Goal: Navigation & Orientation: Find specific page/section

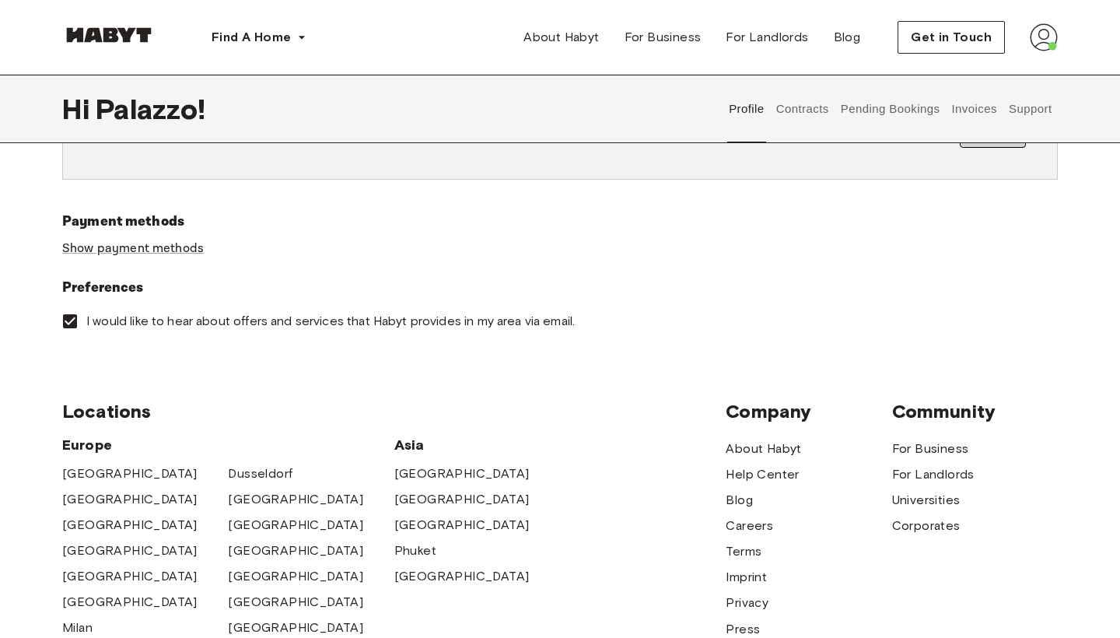
scroll to position [474, 0]
click at [182, 245] on link "Show payment methods" at bounding box center [133, 248] width 142 height 16
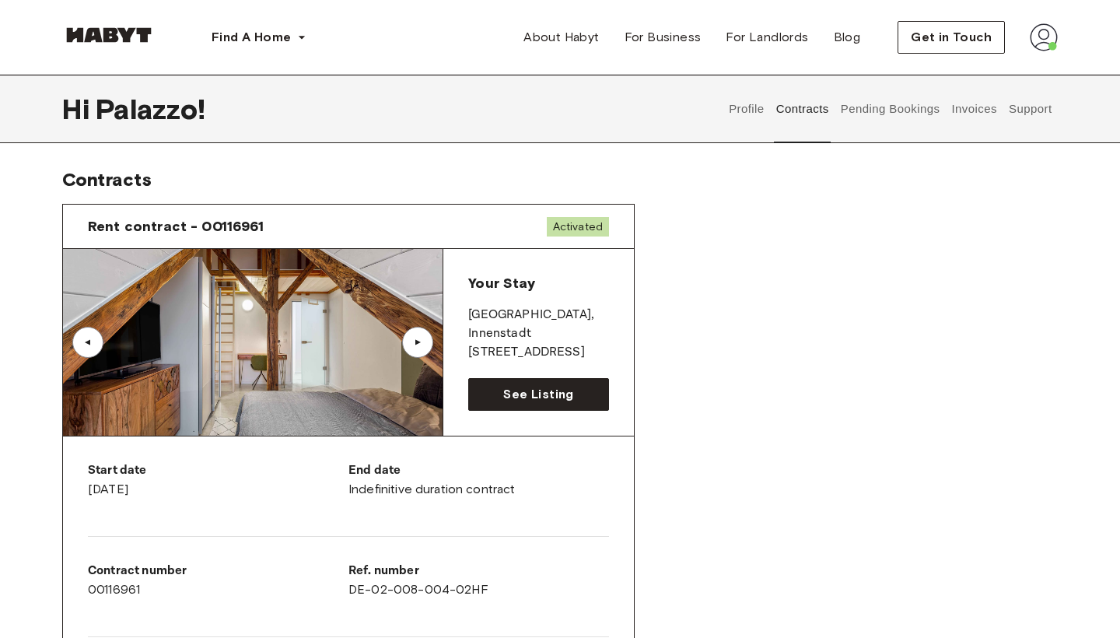
click at [895, 117] on button "Pending Bookings" at bounding box center [890, 109] width 103 height 68
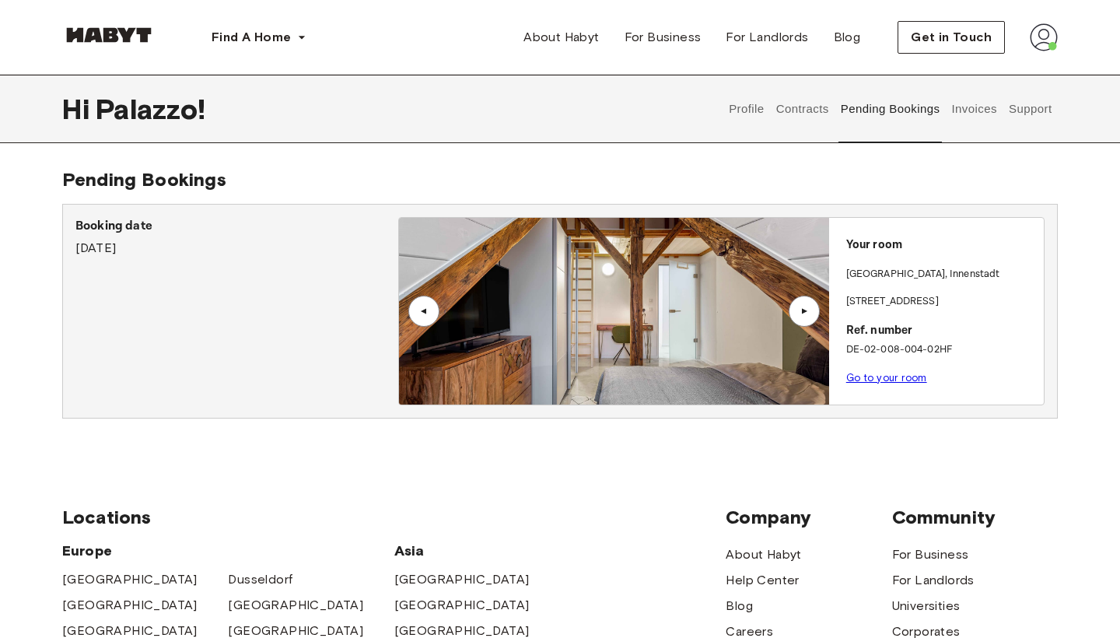
click at [983, 110] on button "Invoices" at bounding box center [974, 109] width 49 height 68
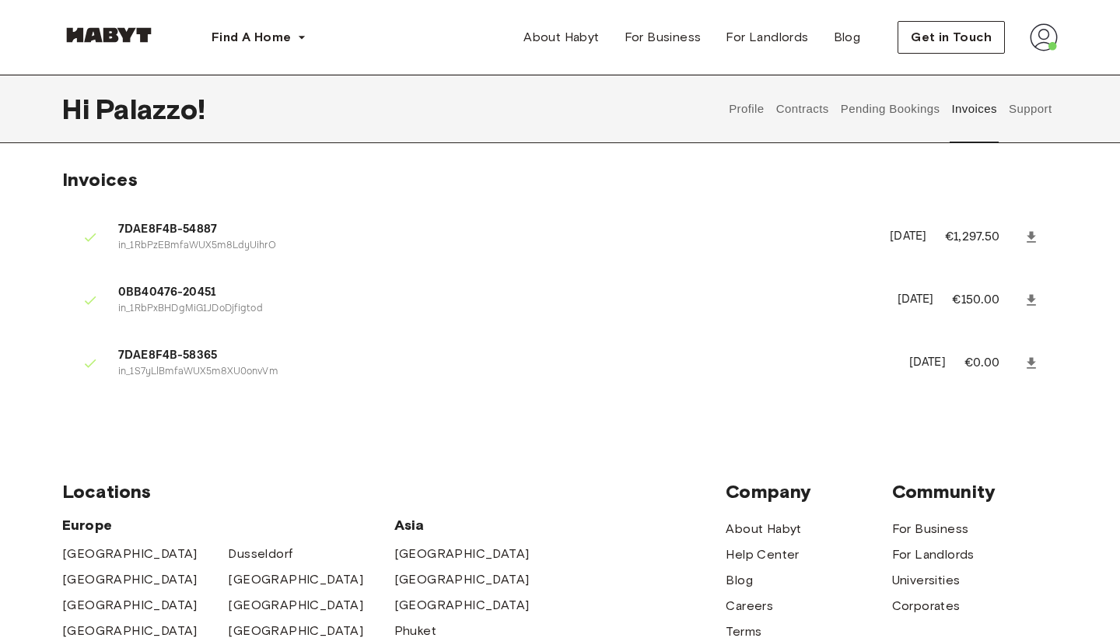
click at [1043, 109] on button "Support" at bounding box center [1030, 109] width 47 height 68
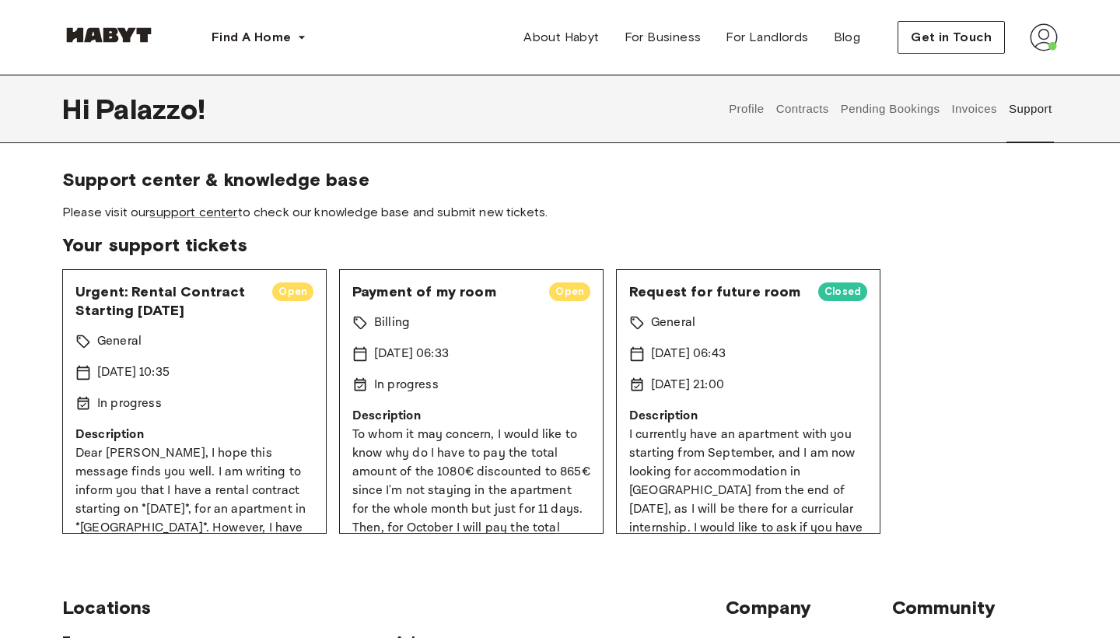
click at [975, 118] on button "Invoices" at bounding box center [974, 109] width 49 height 68
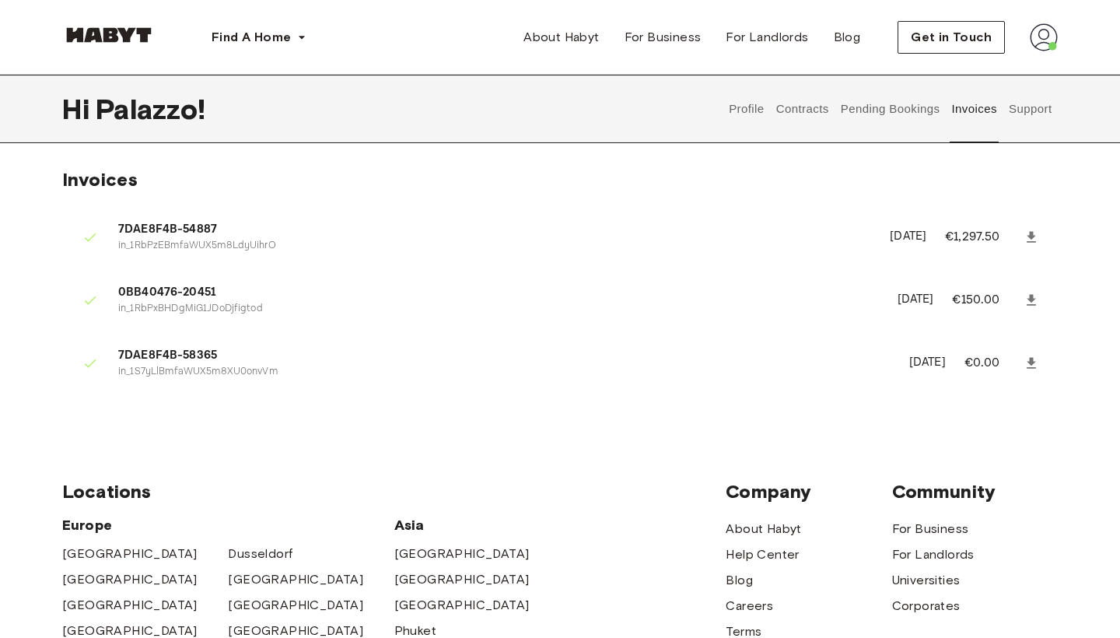
click at [907, 122] on button "Pending Bookings" at bounding box center [890, 109] width 103 height 68
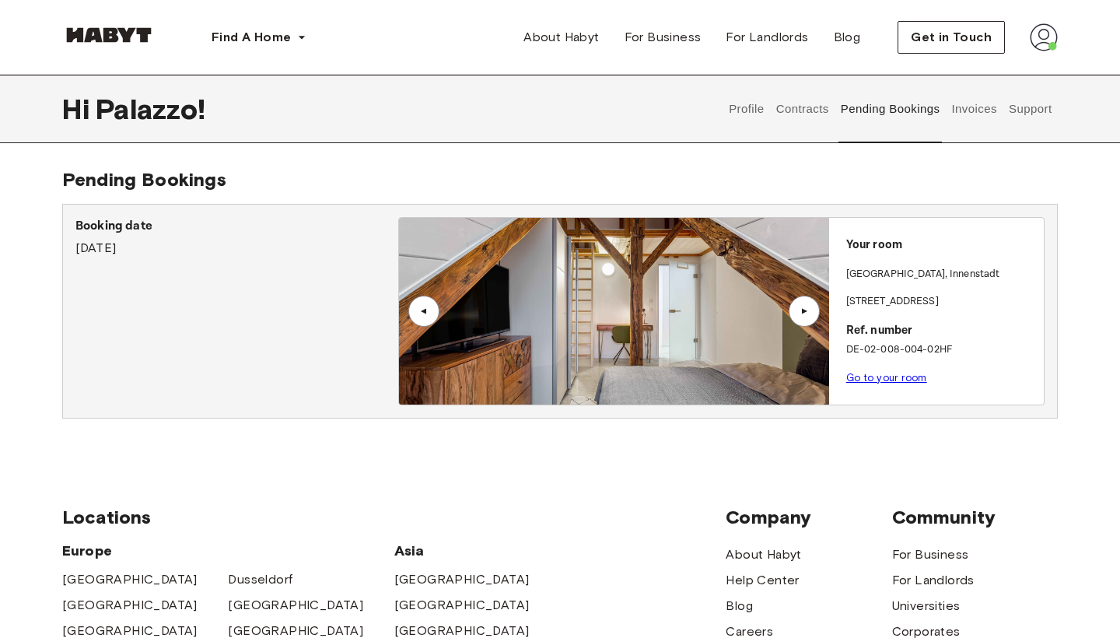
click at [815, 117] on button "Contracts" at bounding box center [802, 109] width 57 height 68
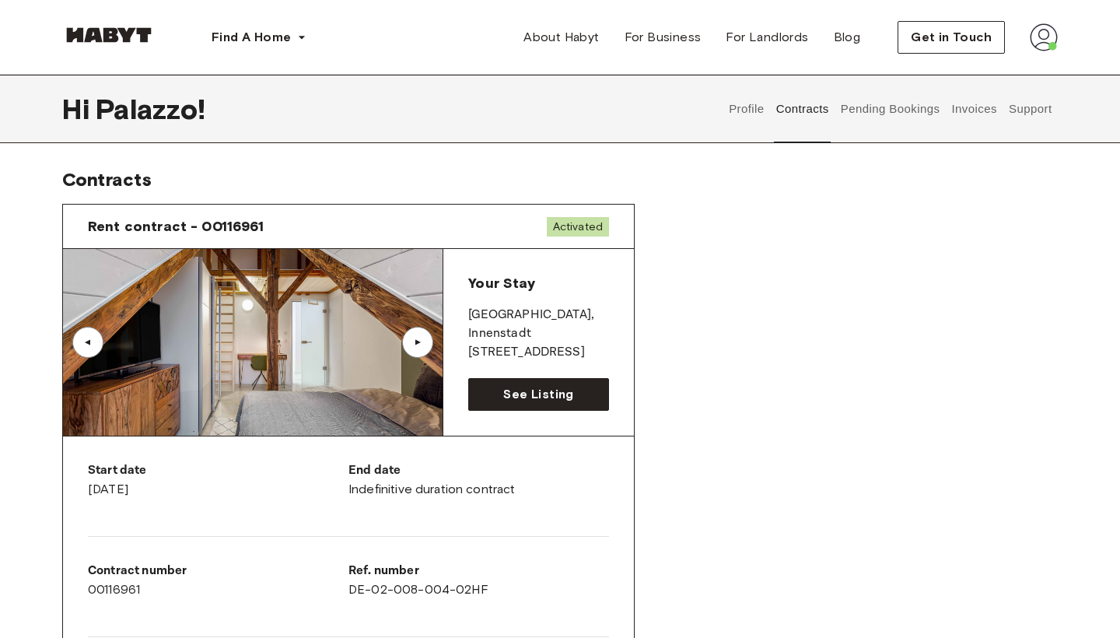
click at [748, 123] on button "Profile" at bounding box center [747, 109] width 40 height 68
